Goal: Task Accomplishment & Management: Use online tool/utility

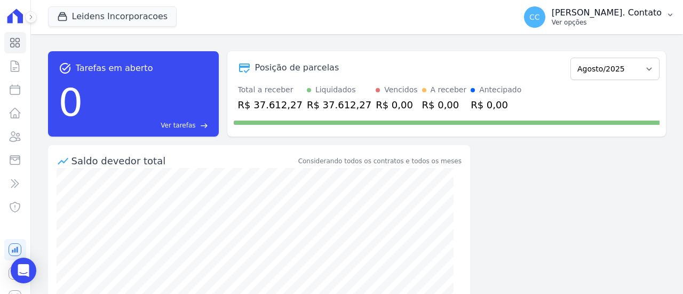
click at [639, 18] on p "Ver opções" at bounding box center [606, 22] width 110 height 9
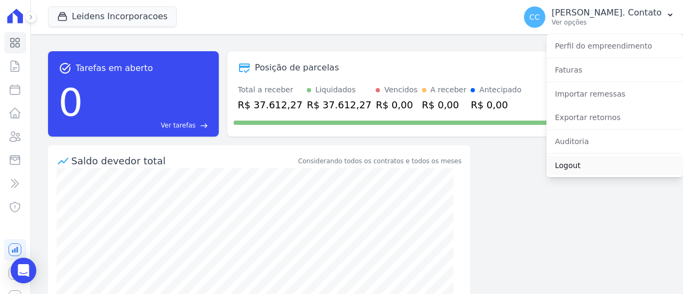
click at [587, 166] on link "Logout" at bounding box center [614, 165] width 137 height 19
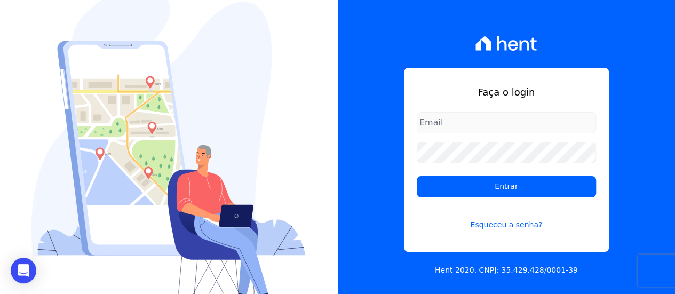
type input "contato@condominioalexandria.com.br"
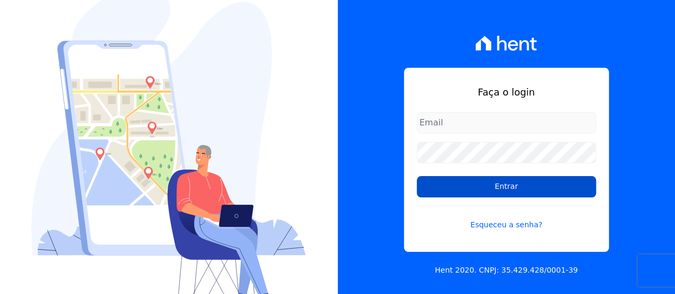
type input "contato@condominioalexandria.com.br"
click at [463, 197] on input "Entrar" at bounding box center [506, 186] width 179 height 21
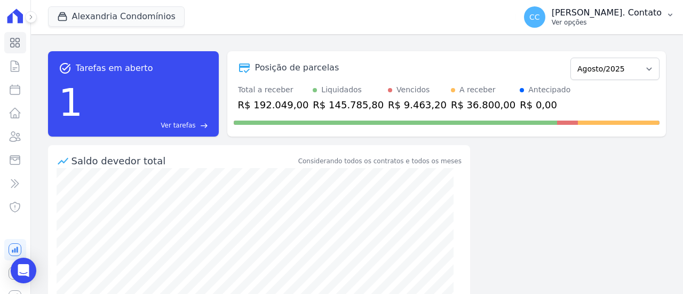
click at [631, 28] on button "CC [PERSON_NAME]. Contato Ver opções" at bounding box center [598, 17] width 167 height 30
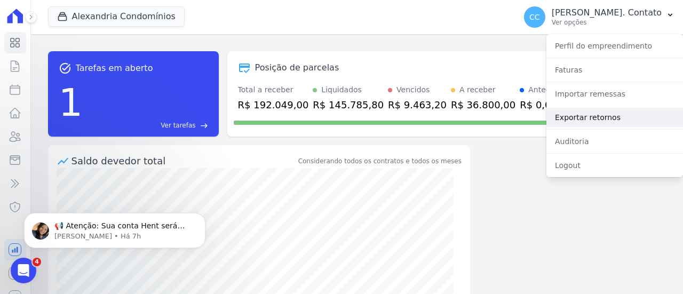
click at [611, 114] on link "Exportar retornos" at bounding box center [614, 117] width 137 height 19
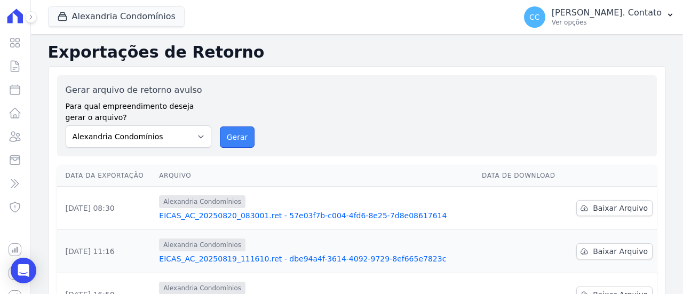
click at [220, 136] on button "Gerar" at bounding box center [237, 136] width 35 height 21
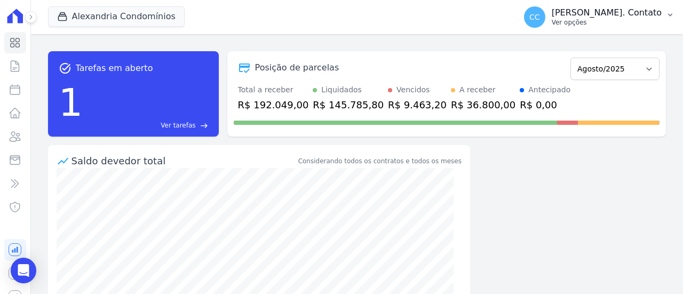
click at [614, 20] on p "Ver opções" at bounding box center [606, 22] width 110 height 9
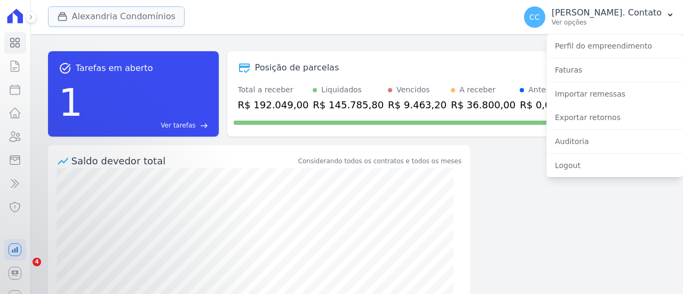
click at [126, 15] on button "Alexandria Condomínios" at bounding box center [116, 16] width 137 height 20
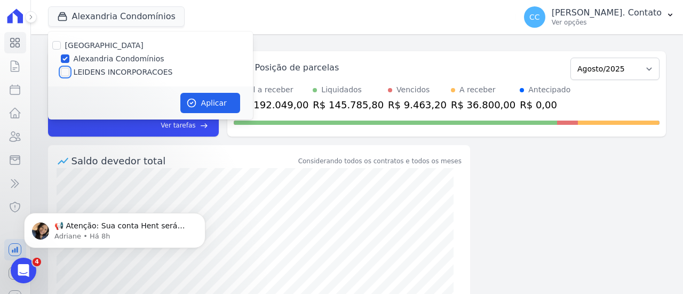
click at [65, 74] on input "LEIDENS INCORPORACOES" at bounding box center [65, 72] width 9 height 9
checkbox input "true"
click at [215, 105] on button "Aplicar" at bounding box center [210, 103] width 60 height 20
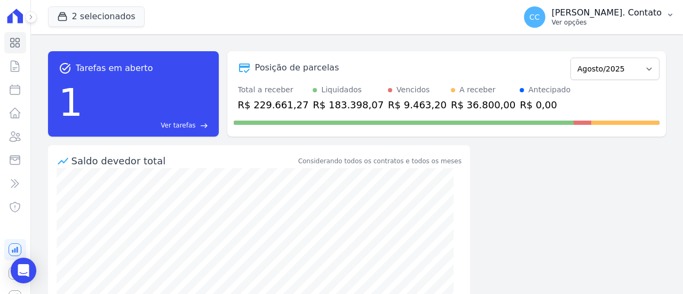
click at [652, 9] on p "[PERSON_NAME]. Contato" at bounding box center [606, 12] width 110 height 11
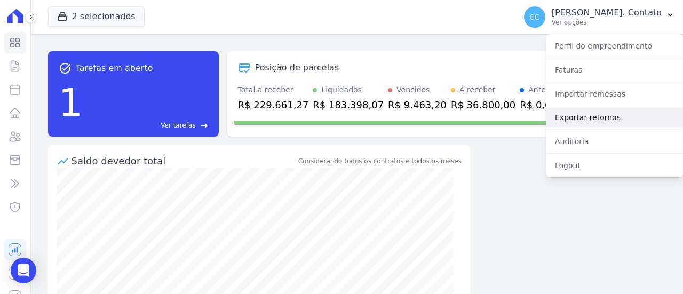
click at [606, 121] on link "Exportar retornos" at bounding box center [614, 117] width 137 height 19
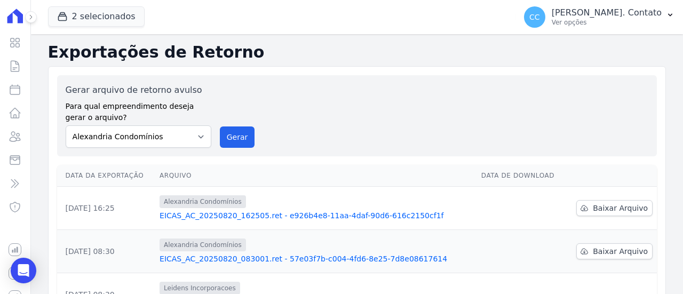
click at [225, 215] on link "EICAS_AC_20250820_162505.ret - e926b4e8-11aa-4daf-90d6-616c2150cf1f" at bounding box center [315, 215] width 313 height 11
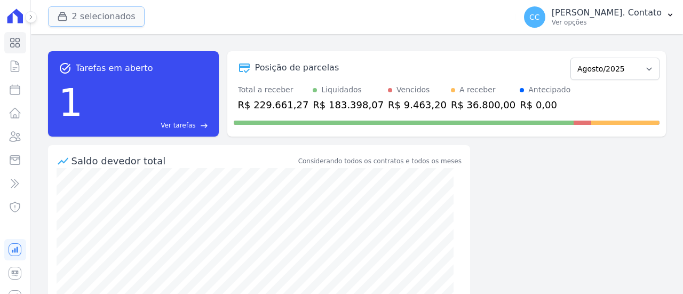
click at [95, 21] on button "2 selecionados" at bounding box center [96, 16] width 97 height 20
click at [67, 19] on icon "button" at bounding box center [62, 16] width 11 height 11
click at [651, 17] on p "[PERSON_NAME]. Contato" at bounding box center [606, 12] width 110 height 11
click at [619, 23] on p "Ver opções" at bounding box center [606, 22] width 110 height 9
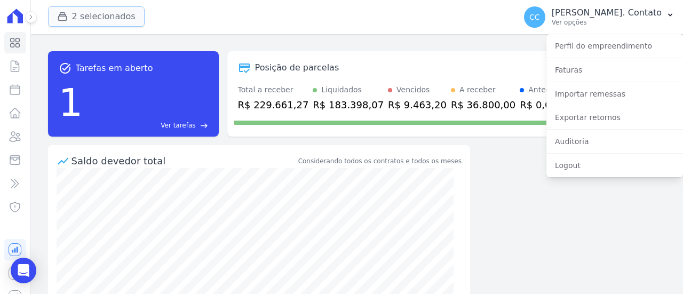
click at [113, 18] on button "2 selecionados" at bounding box center [96, 16] width 97 height 20
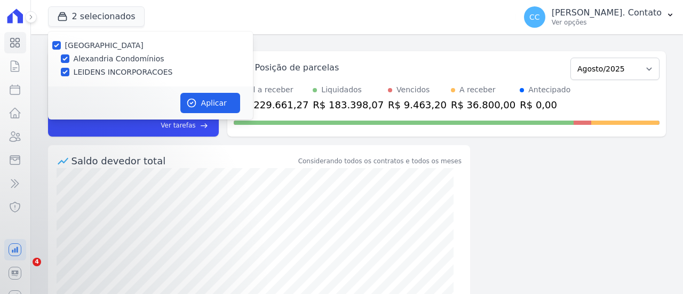
click at [63, 53] on div at bounding box center [65, 58] width 9 height 11
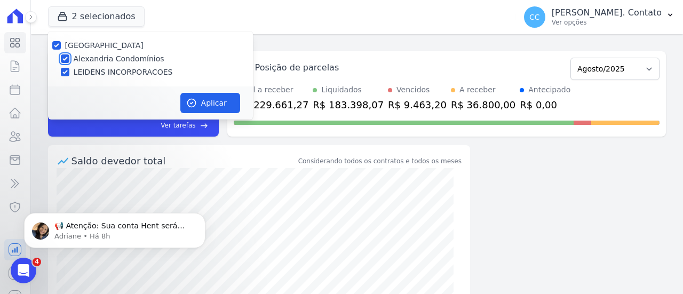
click at [64, 57] on input "Alexandria Condomínios" at bounding box center [65, 58] width 9 height 9
checkbox input "false"
click at [210, 103] on button "Aplicar" at bounding box center [210, 103] width 60 height 20
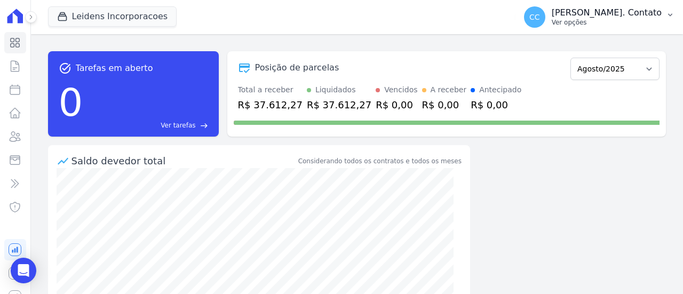
click at [623, 26] on p "Ver opções" at bounding box center [606, 22] width 110 height 9
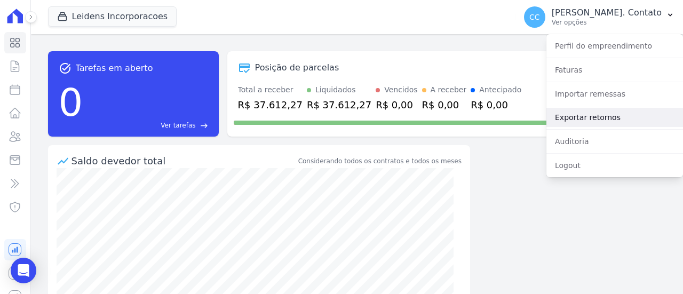
click at [610, 112] on link "Exportar retornos" at bounding box center [614, 117] width 137 height 19
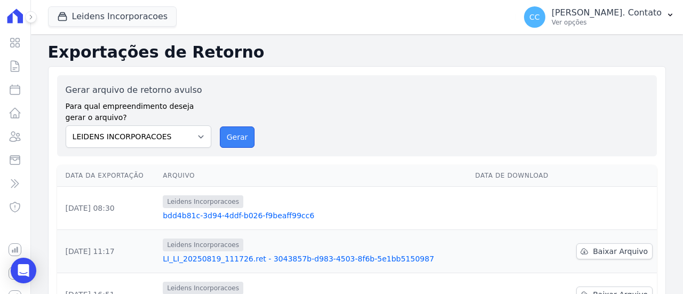
click at [241, 131] on button "Gerar" at bounding box center [237, 136] width 35 height 21
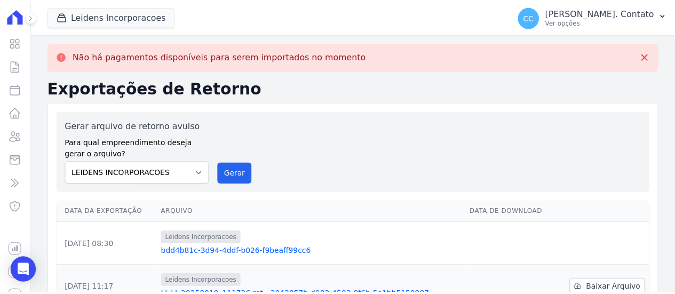
scroll to position [53, 0]
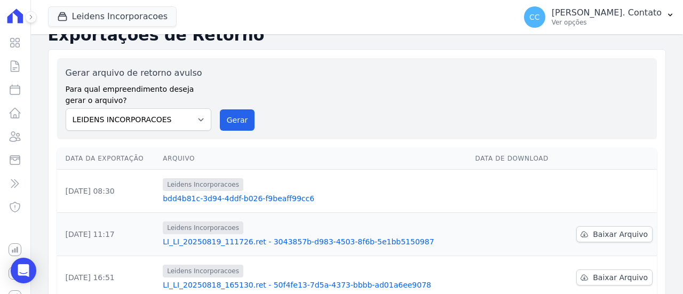
click at [255, 196] on link "bdd4b81c-3d94-4ddf-b026-f9beaff99cc6" at bounding box center [314, 198] width 303 height 11
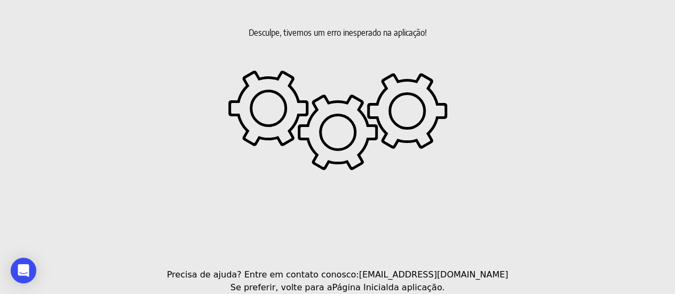
scroll to position [11, 0]
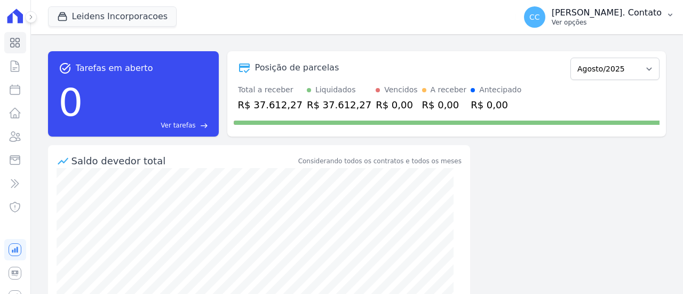
click at [646, 21] on p "Ver opções" at bounding box center [606, 22] width 110 height 9
